Goal: Task Accomplishment & Management: Manage account settings

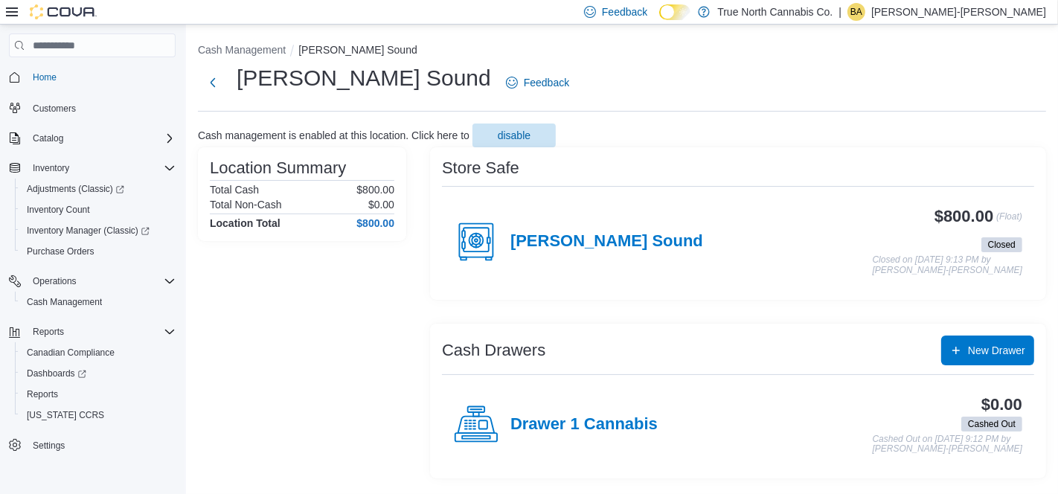
click at [977, 7] on p "[PERSON_NAME]-[PERSON_NAME]" at bounding box center [958, 12] width 175 height 18
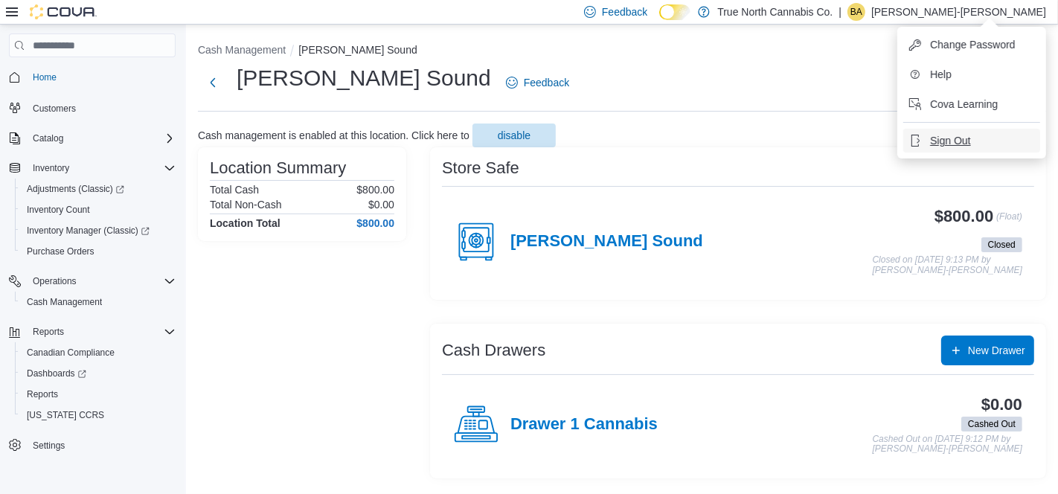
click at [930, 135] on span "Sign Out" at bounding box center [950, 140] width 40 height 15
